Goal: Navigation & Orientation: Find specific page/section

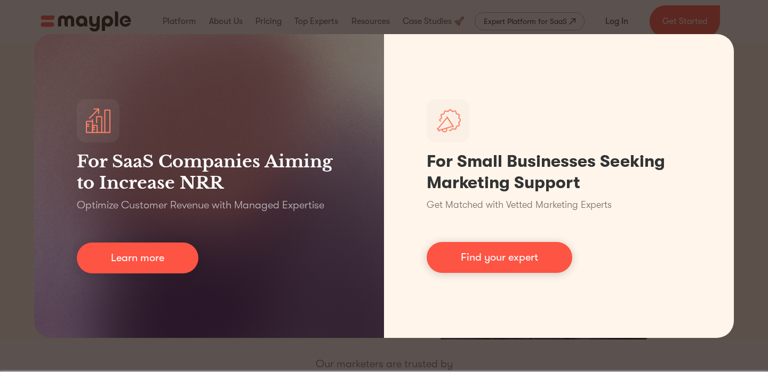
click at [743, 30] on div "For SaaS Companies Aiming to Increase NRR Optimize Customer Revenue with Manage…" at bounding box center [384, 186] width 768 height 372
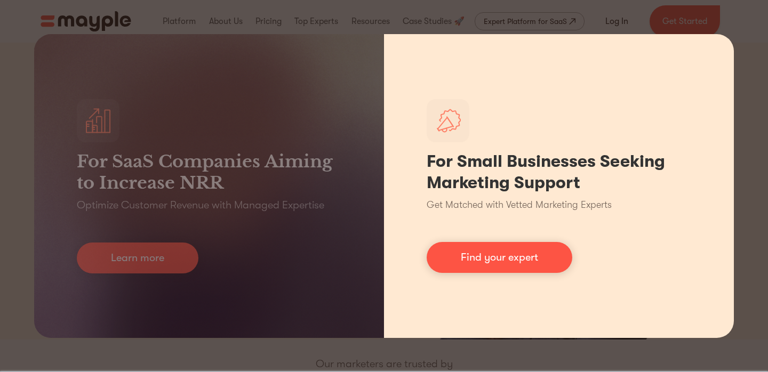
click at [530, 239] on div "For Small Businesses Seeking Marketing Support Get Matched with Vetted Marketin…" at bounding box center [559, 186] width 350 height 304
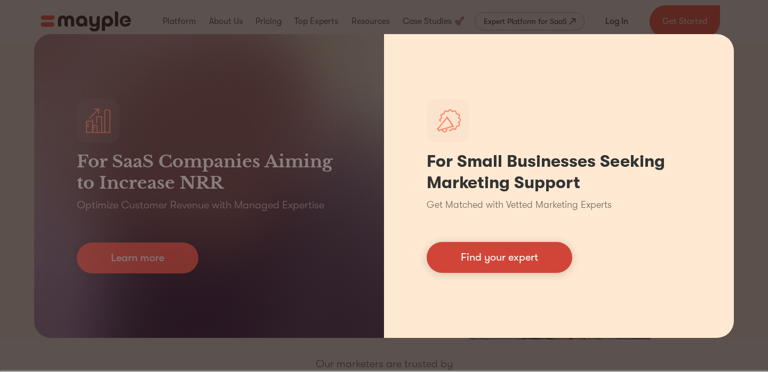
click at [519, 256] on link "Find your expert" at bounding box center [500, 257] width 146 height 31
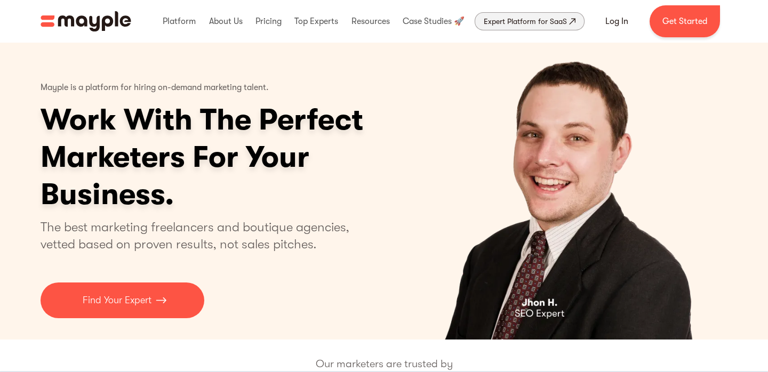
click at [532, 23] on div "Expert Platform for SaaS" at bounding box center [525, 21] width 83 height 13
